Goal: Check status: Check status

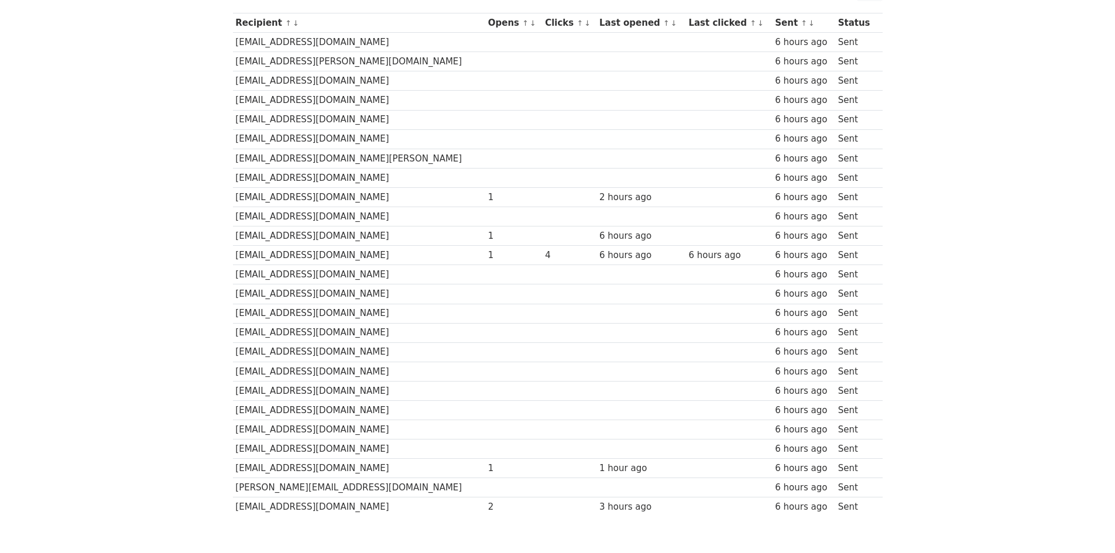
scroll to position [176, 0]
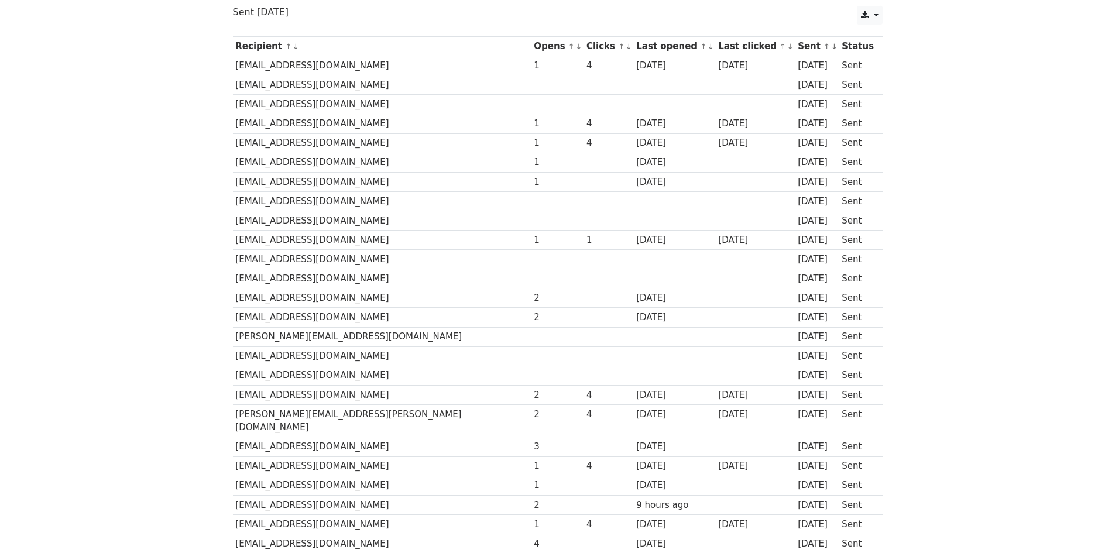
scroll to position [176, 0]
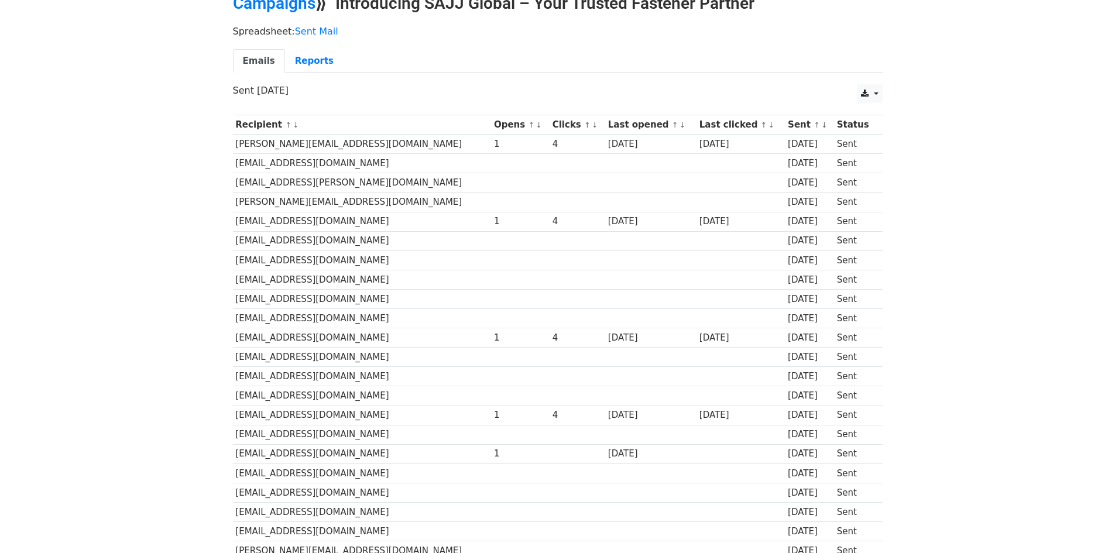
scroll to position [54, 0]
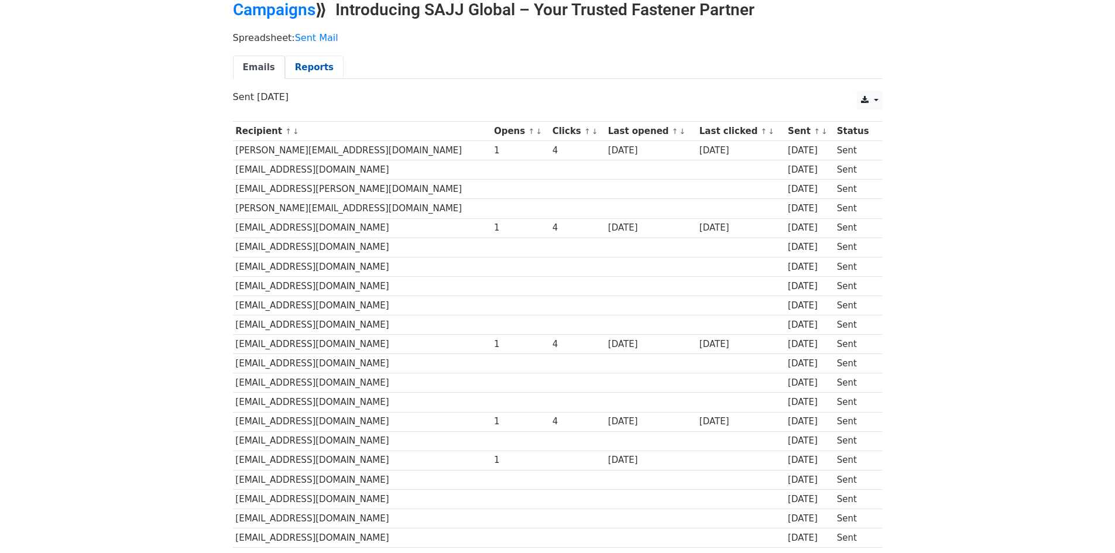
click at [314, 67] on link "Reports" at bounding box center [314, 68] width 59 height 24
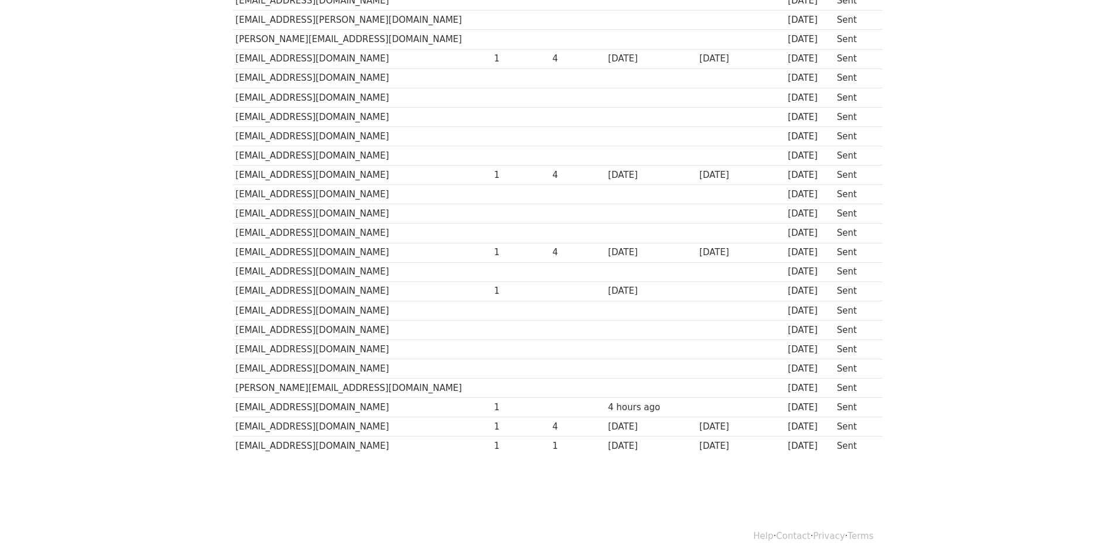
scroll to position [230, 0]
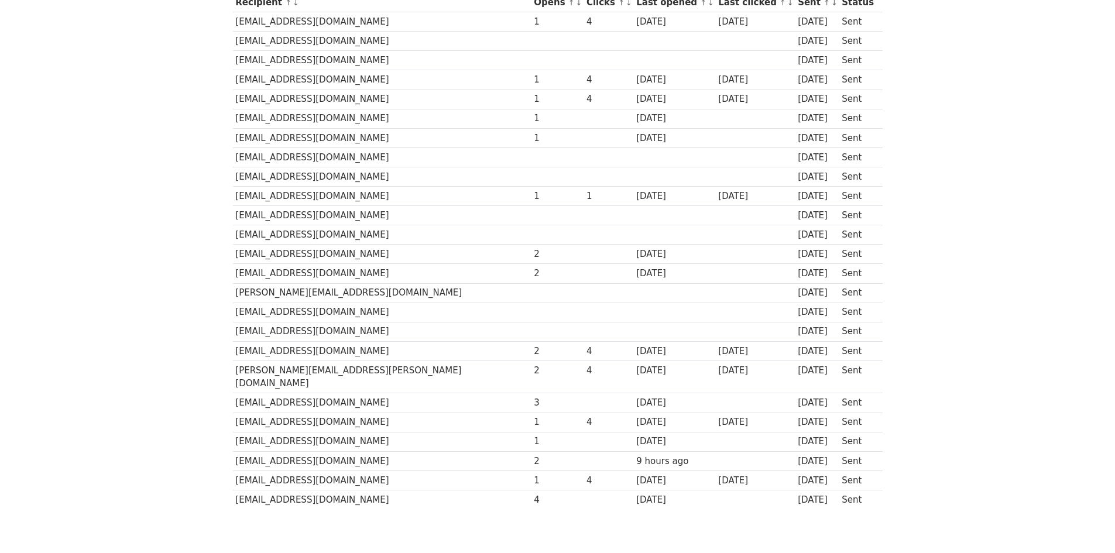
scroll to position [230, 0]
